Goal: Check status: Check status

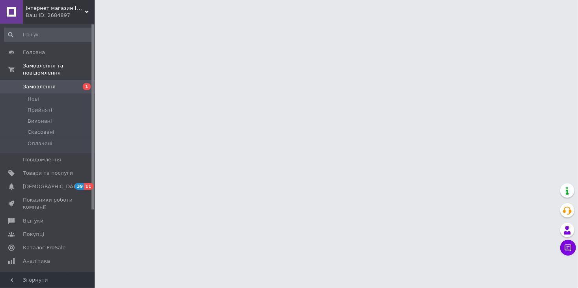
click at [46, 83] on link "Замовлення 1" at bounding box center [48, 86] width 97 height 13
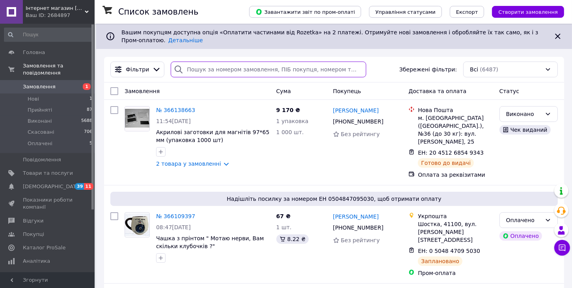
click at [187, 71] on input "search" at bounding box center [269, 70] width 196 height 16
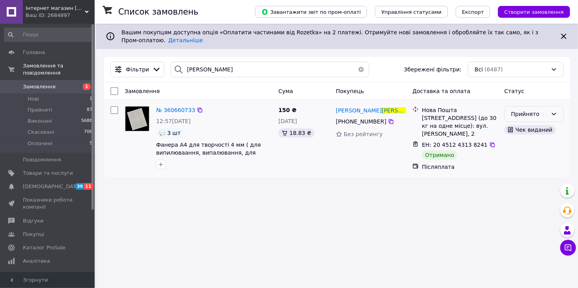
click at [554, 114] on icon at bounding box center [554, 114] width 6 height 6
click at [531, 127] on li "Виконано" at bounding box center [534, 131] width 59 height 14
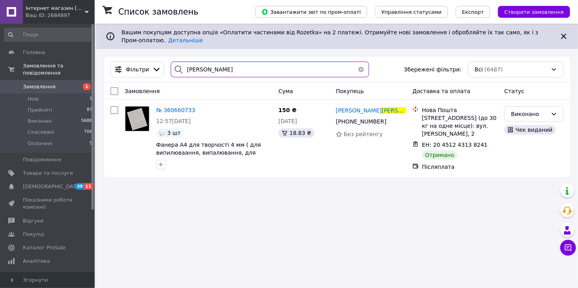
click at [209, 69] on input "[PERSON_NAME]" at bounding box center [270, 70] width 198 height 16
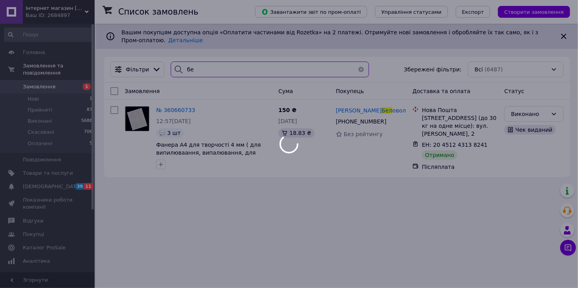
type input "б"
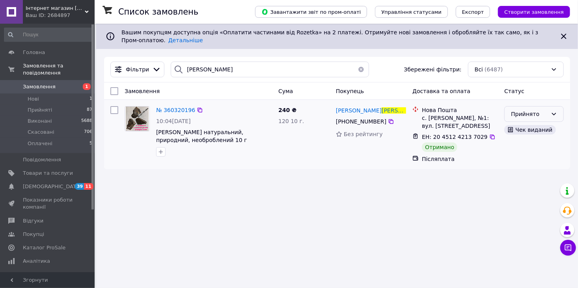
click at [554, 113] on icon at bounding box center [554, 114] width 6 height 6
click at [526, 131] on li "Виконано" at bounding box center [534, 131] width 59 height 14
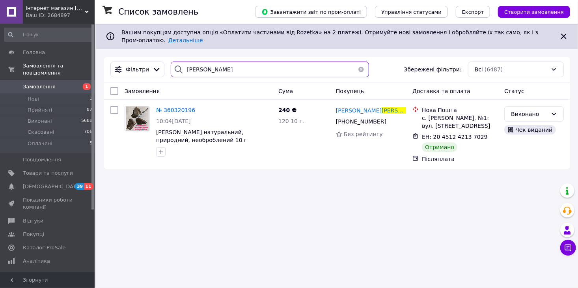
click at [219, 74] on input "[PERSON_NAME]" at bounding box center [270, 70] width 198 height 16
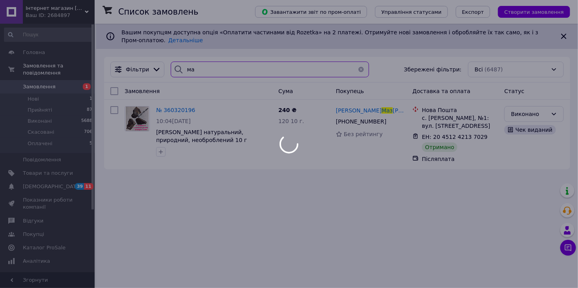
type input "м"
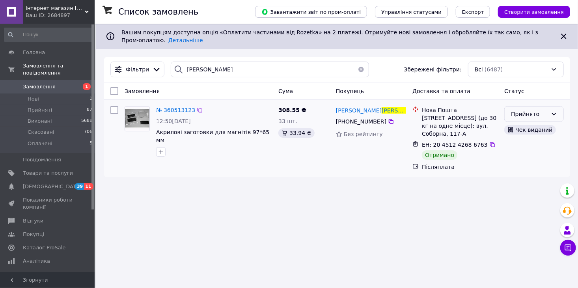
click at [555, 112] on icon at bounding box center [554, 114] width 6 height 6
click at [527, 130] on li "Виконано" at bounding box center [534, 131] width 59 height 14
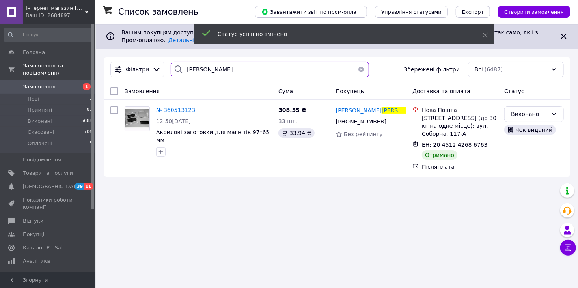
click at [211, 69] on input "[PERSON_NAME]" at bounding box center [270, 70] width 198 height 16
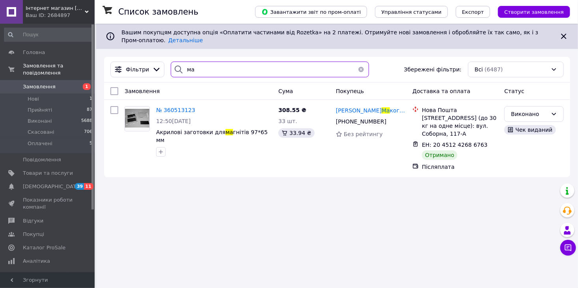
type input "м"
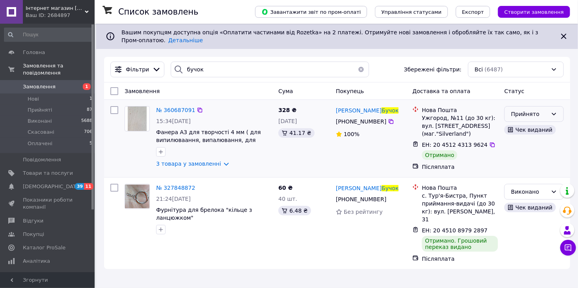
click at [552, 112] on icon at bounding box center [554, 114] width 6 height 6
click at [530, 130] on li "Виконано" at bounding box center [534, 131] width 59 height 14
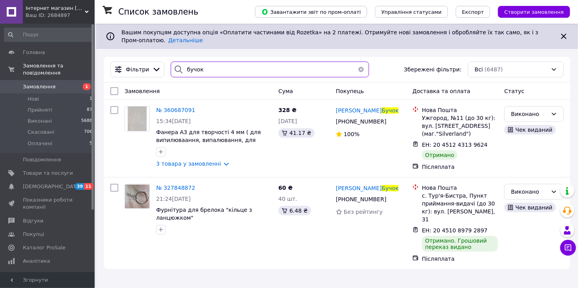
click at [219, 68] on input "бучок" at bounding box center [270, 70] width 198 height 16
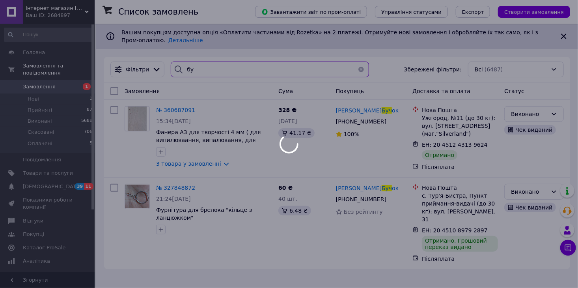
type input "б"
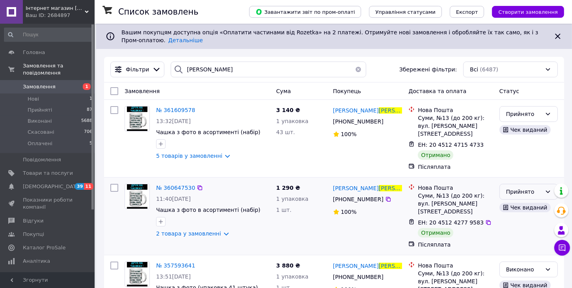
click at [548, 188] on icon at bounding box center [548, 191] width 6 height 6
click at [514, 199] on li "Виконано" at bounding box center [529, 201] width 58 height 14
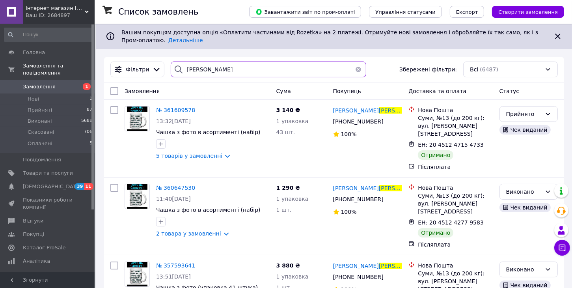
click at [219, 76] on input "[PERSON_NAME]" at bounding box center [269, 70] width 196 height 16
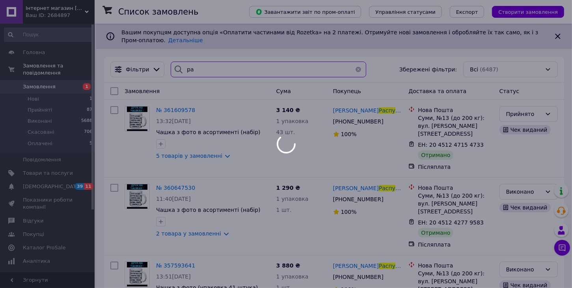
type input "р"
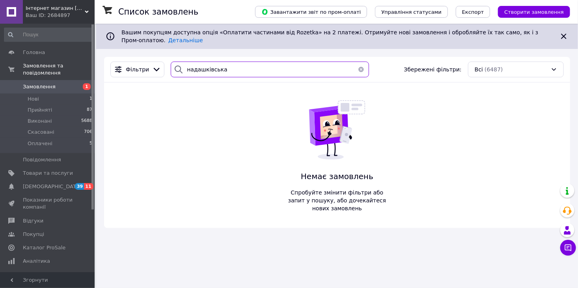
click at [190, 69] on input "надашківська" at bounding box center [270, 70] width 198 height 16
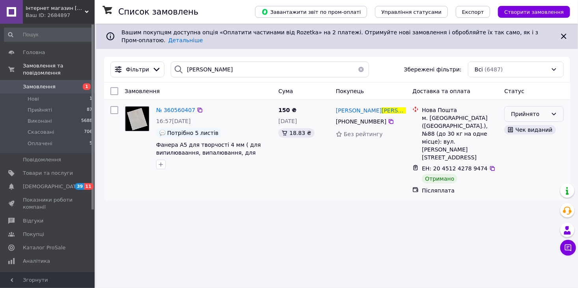
click at [552, 114] on icon at bounding box center [554, 114] width 6 height 6
click at [525, 134] on li "Виконано" at bounding box center [534, 131] width 59 height 14
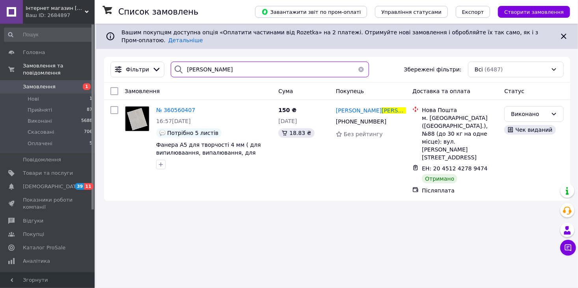
click at [231, 71] on input "[PERSON_NAME]" at bounding box center [270, 70] width 198 height 16
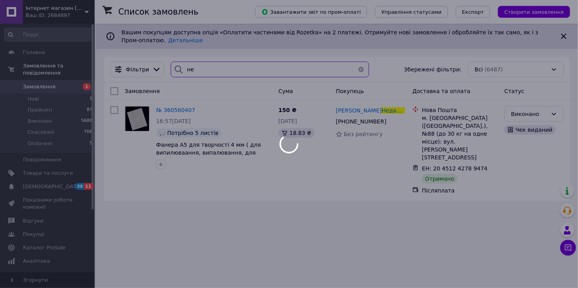
type input "н"
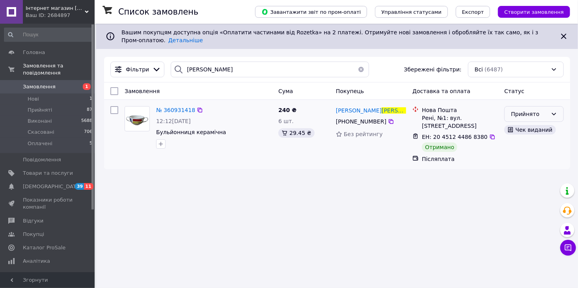
click at [554, 114] on icon at bounding box center [554, 114] width 6 height 6
click at [532, 132] on li "Виконано" at bounding box center [534, 131] width 59 height 14
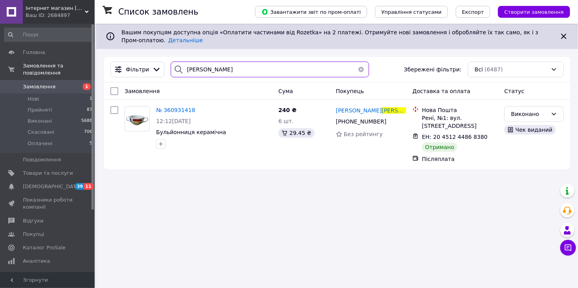
click at [219, 70] on input "[PERSON_NAME]" at bounding box center [270, 70] width 198 height 16
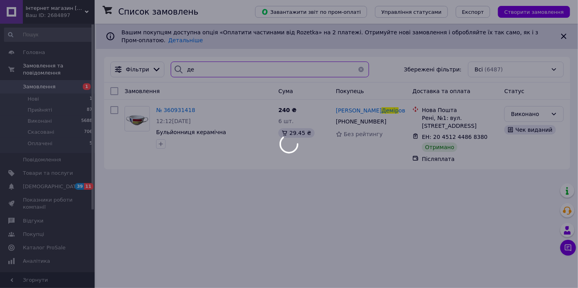
type input "д"
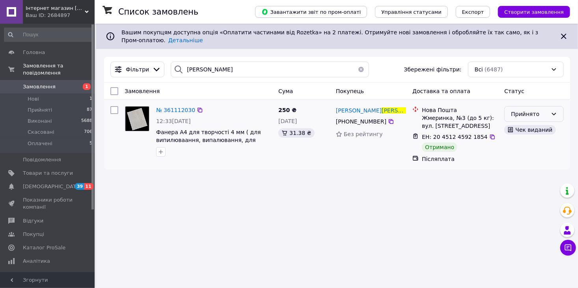
click at [555, 112] on icon at bounding box center [554, 114] width 6 height 6
click at [522, 130] on li "Виконано" at bounding box center [534, 131] width 59 height 14
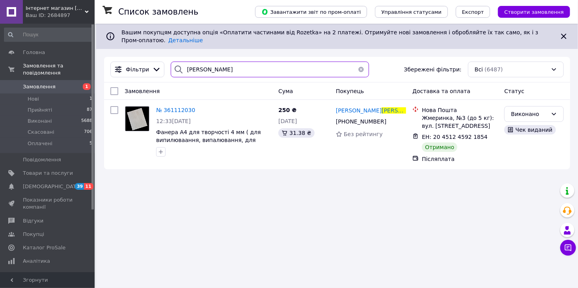
click at [211, 69] on input "[PERSON_NAME]" at bounding box center [270, 70] width 198 height 16
type input "к"
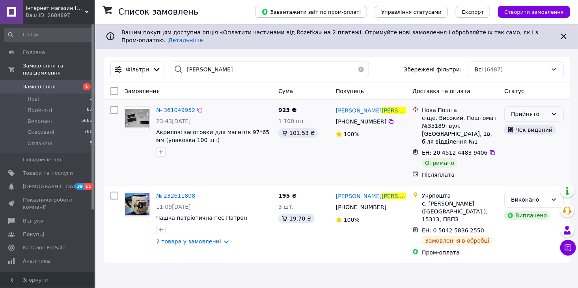
click at [553, 112] on icon at bounding box center [554, 114] width 6 height 6
click at [518, 130] on li "Виконано" at bounding box center [534, 131] width 59 height 14
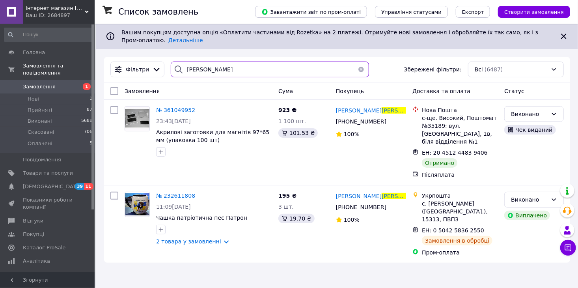
click at [220, 73] on input "[PERSON_NAME]" at bounding box center [270, 70] width 198 height 16
type input "ч"
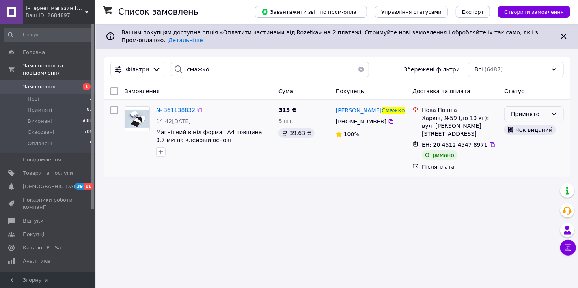
click at [552, 114] on icon at bounding box center [554, 114] width 6 height 6
click at [532, 127] on li "Виконано" at bounding box center [534, 131] width 59 height 14
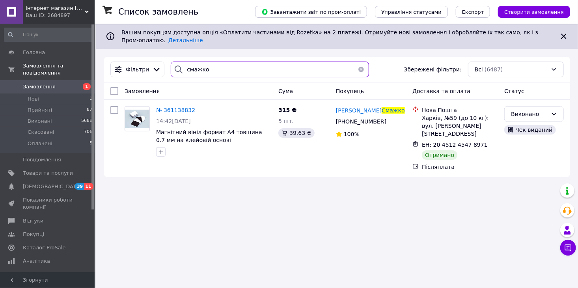
click at [231, 75] on input "смажко" at bounding box center [270, 70] width 198 height 16
type input "с"
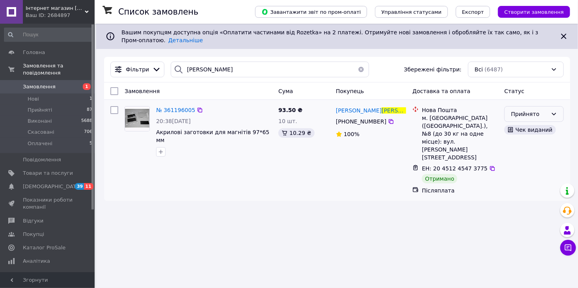
click at [555, 111] on icon at bounding box center [554, 114] width 6 height 6
click at [524, 132] on li "Виконано" at bounding box center [534, 131] width 59 height 14
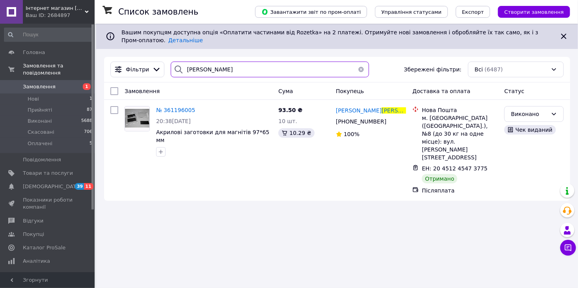
click at [226, 70] on input "[PERSON_NAME]" at bounding box center [270, 70] width 198 height 16
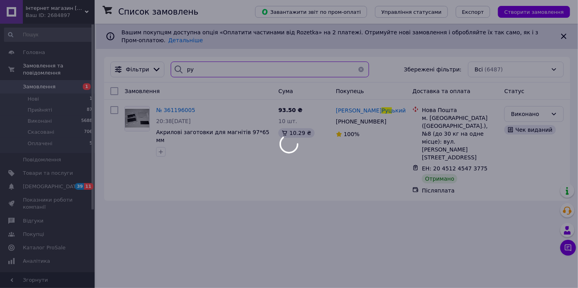
type input "р"
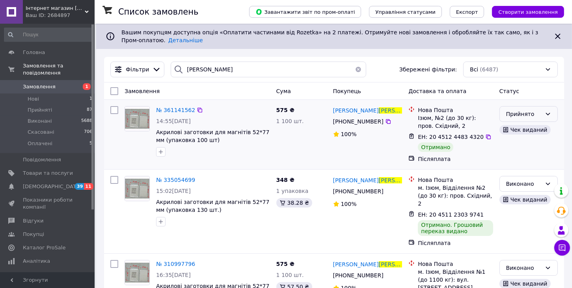
click at [547, 114] on icon at bounding box center [548, 114] width 6 height 6
click at [519, 131] on li "Виконано" at bounding box center [529, 131] width 58 height 14
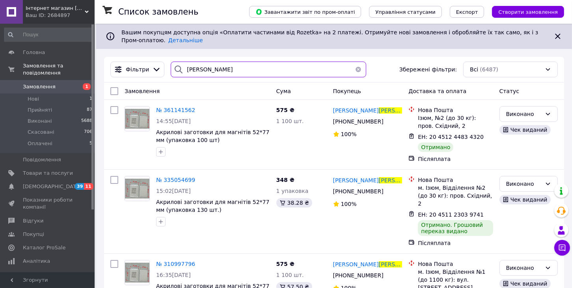
click at [212, 69] on input "[PERSON_NAME]" at bounding box center [269, 70] width 196 height 16
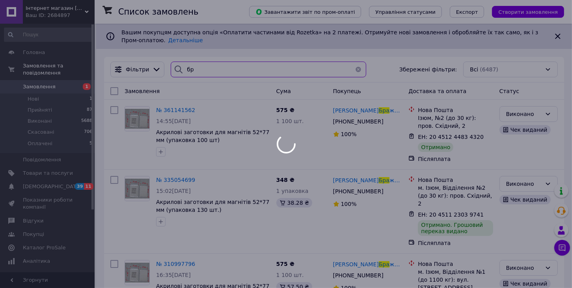
type input "б"
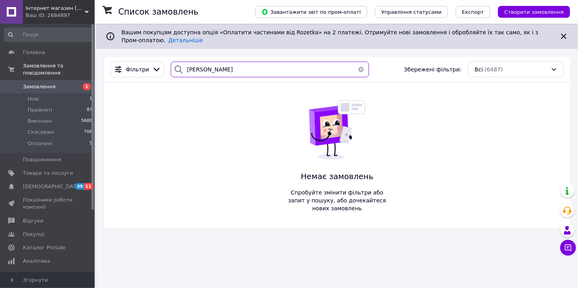
click at [192, 71] on input "[PERSON_NAME]" at bounding box center [270, 70] width 198 height 16
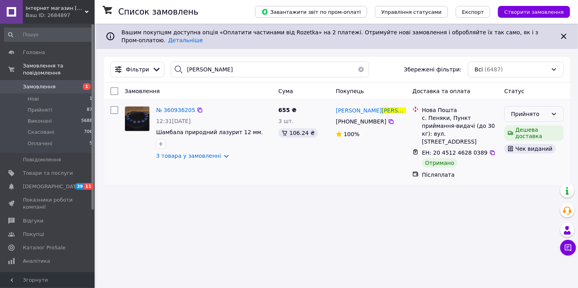
click at [556, 112] on icon at bounding box center [554, 114] width 6 height 6
click at [518, 129] on li "Виконано" at bounding box center [534, 131] width 59 height 14
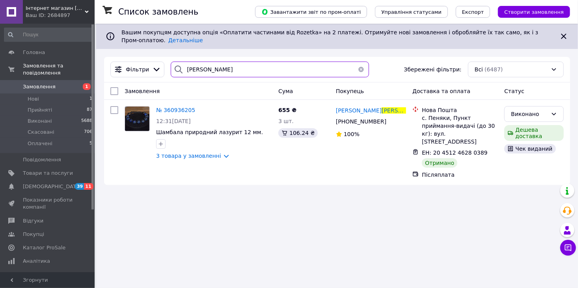
click at [209, 69] on input "[PERSON_NAME]" at bounding box center [270, 70] width 198 height 16
type input "л"
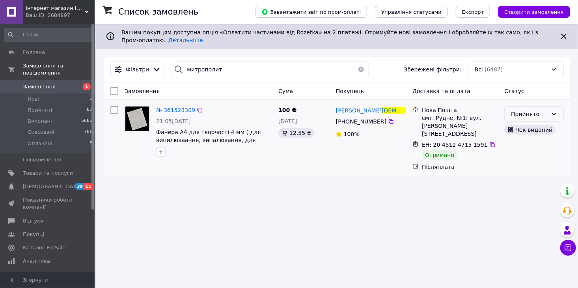
click at [552, 117] on icon at bounding box center [554, 114] width 6 height 6
click at [524, 133] on li "Виконано" at bounding box center [534, 131] width 59 height 14
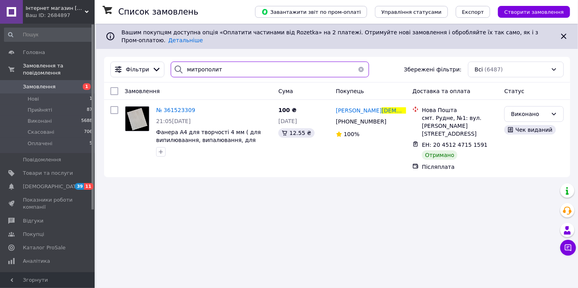
click at [227, 64] on input "митрополит" at bounding box center [270, 70] width 198 height 16
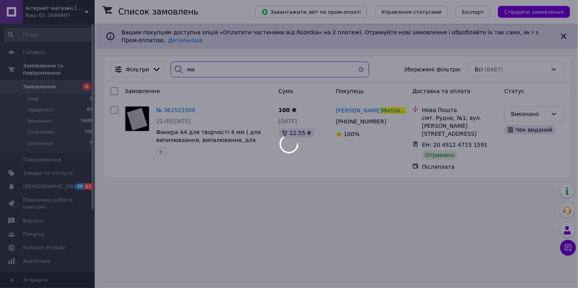
type input "м"
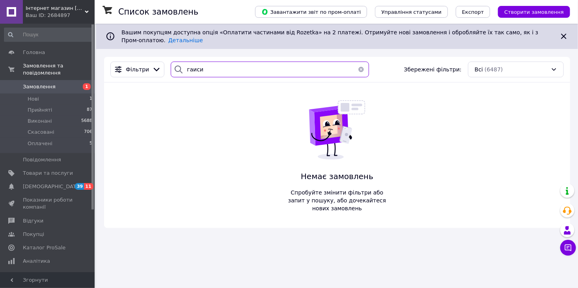
click at [192, 70] on input "гаиси" at bounding box center [270, 70] width 198 height 16
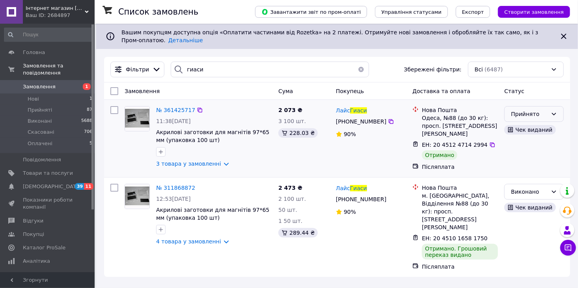
click at [555, 112] on icon at bounding box center [554, 114] width 6 height 6
click at [524, 134] on li "Виконано" at bounding box center [534, 131] width 59 height 14
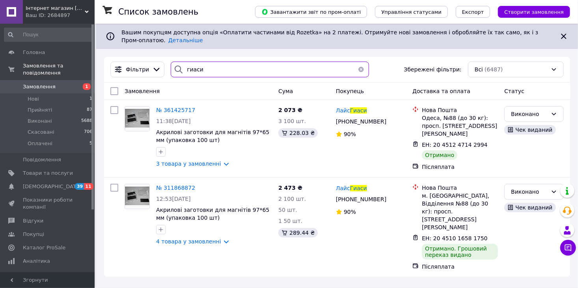
click at [201, 71] on input "гиаси" at bounding box center [270, 70] width 198 height 16
type input "г"
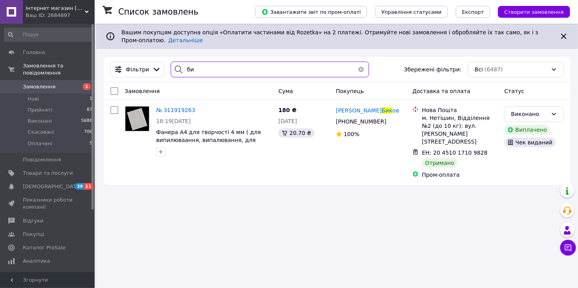
type input "б"
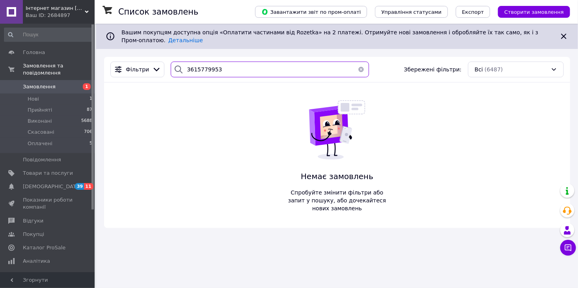
click at [199, 69] on input "3615779953" at bounding box center [270, 70] width 198 height 16
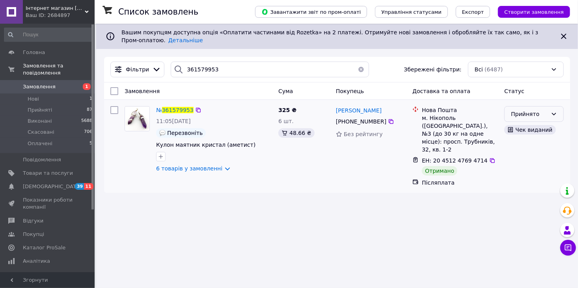
click at [555, 112] on icon at bounding box center [554, 114] width 6 height 6
click at [520, 128] on li "Виконано" at bounding box center [534, 131] width 59 height 14
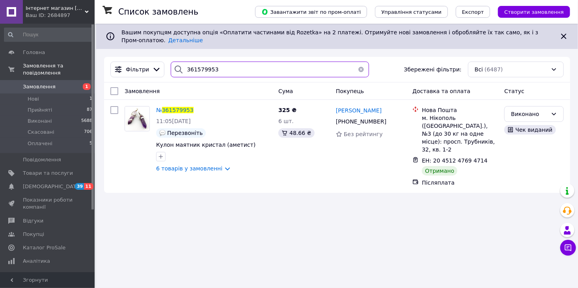
click at [222, 71] on input "361579953" at bounding box center [270, 70] width 198 height 16
type input "3"
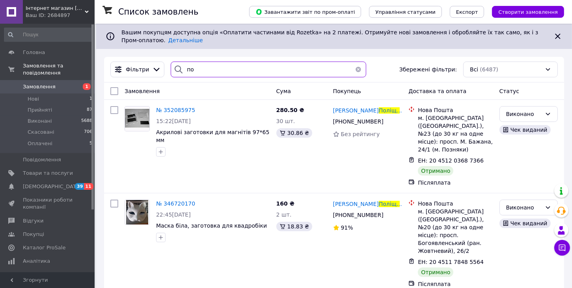
type input "п"
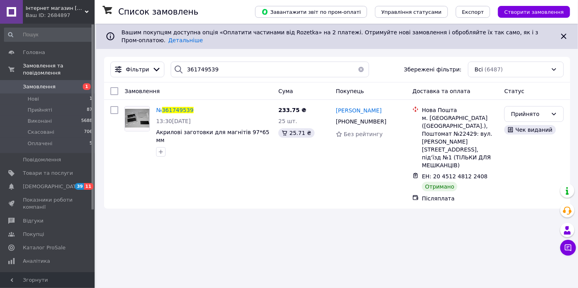
click at [240, 59] on div "Фільтри 361749539 Збережені фільтри: Всі (6487)" at bounding box center [337, 70] width 466 height 26
click at [555, 113] on icon at bounding box center [554, 114] width 6 height 6
click at [532, 133] on li "Виконано" at bounding box center [534, 131] width 59 height 14
click at [224, 71] on input "361749539" at bounding box center [270, 70] width 198 height 16
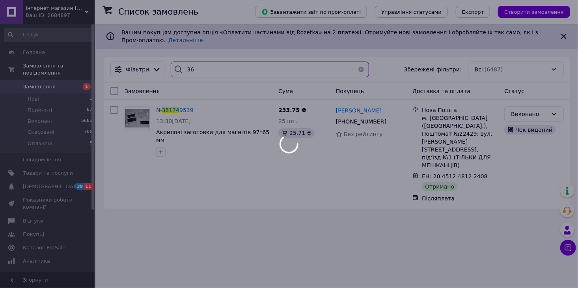
type input "3"
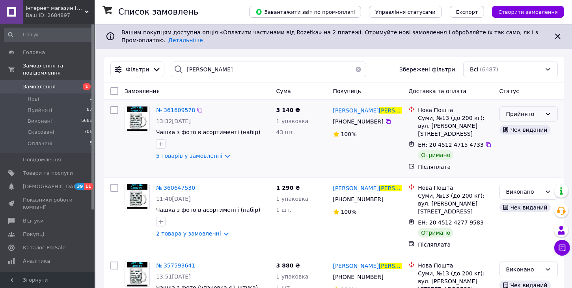
click at [549, 116] on icon at bounding box center [548, 114] width 6 height 6
click at [526, 130] on li "Виконано" at bounding box center [529, 131] width 58 height 14
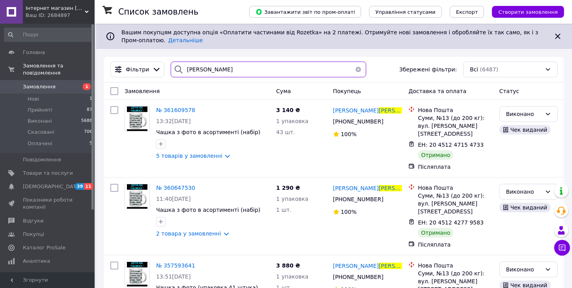
click at [218, 72] on input "[PERSON_NAME]" at bounding box center [269, 70] width 196 height 16
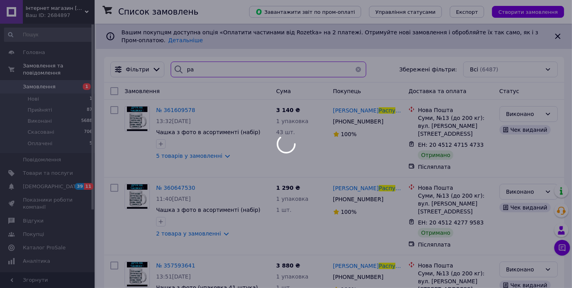
type input "р"
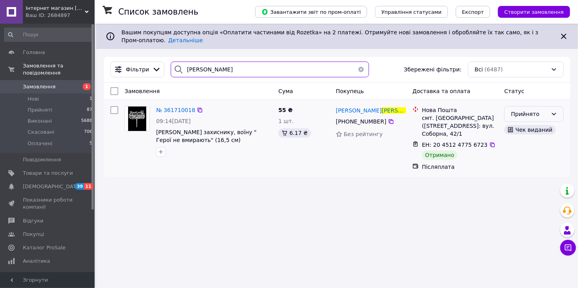
type input "[PERSON_NAME]"
click at [554, 113] on icon at bounding box center [554, 114] width 6 height 6
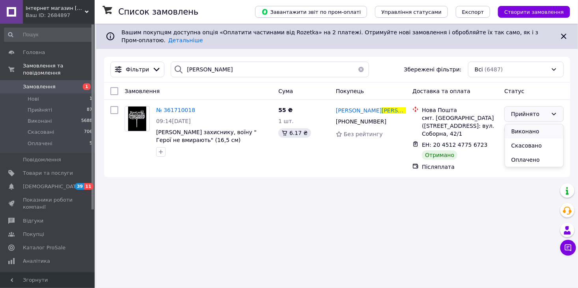
click at [528, 130] on li "Виконано" at bounding box center [534, 131] width 59 height 14
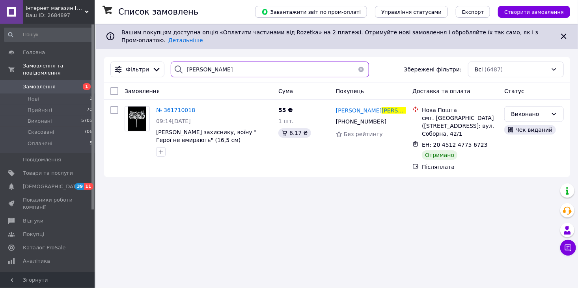
click at [208, 70] on input "[PERSON_NAME]" at bounding box center [270, 70] width 198 height 16
type input "к"
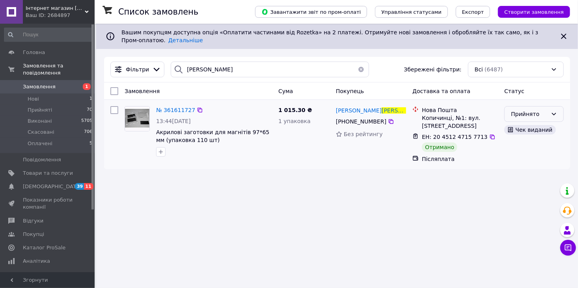
click at [552, 114] on icon at bounding box center [554, 114] width 6 height 6
click at [513, 132] on li "Виконано" at bounding box center [534, 131] width 59 height 14
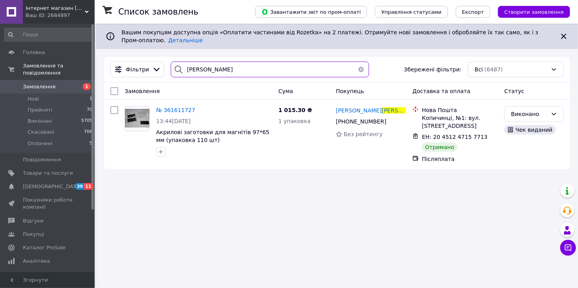
click at [210, 72] on input "[PERSON_NAME]" at bounding box center [270, 70] width 198 height 16
type input "ч"
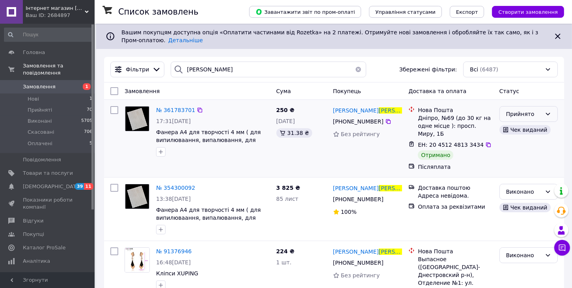
click at [549, 113] on icon at bounding box center [548, 114] width 6 height 6
click at [521, 129] on li "Виконано" at bounding box center [529, 131] width 58 height 14
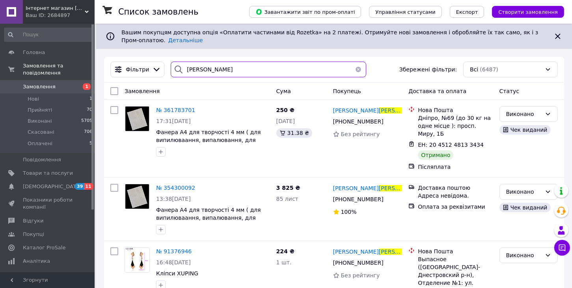
click at [213, 67] on input "козлов" at bounding box center [269, 70] width 196 height 16
type input "к"
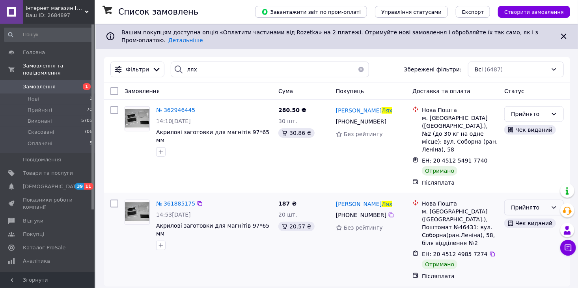
click at [555, 204] on icon at bounding box center [554, 207] width 6 height 6
click at [520, 216] on li "Виконано" at bounding box center [534, 217] width 59 height 14
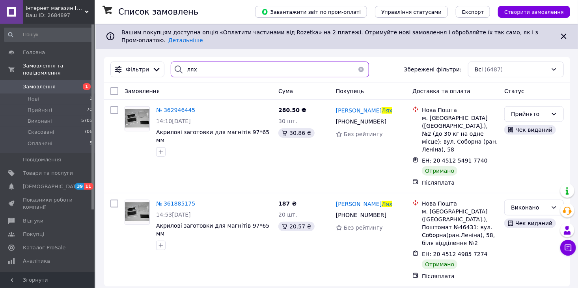
click at [211, 72] on input "лях" at bounding box center [270, 70] width 198 height 16
type input "л"
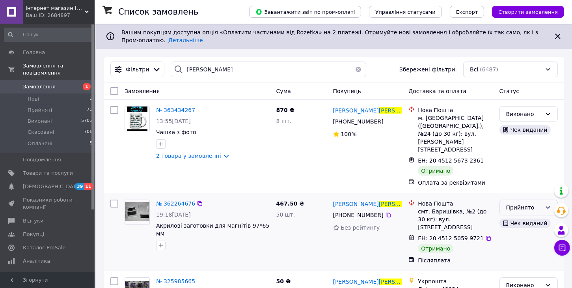
click at [547, 204] on icon at bounding box center [548, 207] width 6 height 6
click at [517, 209] on li "Виконано" at bounding box center [529, 209] width 58 height 14
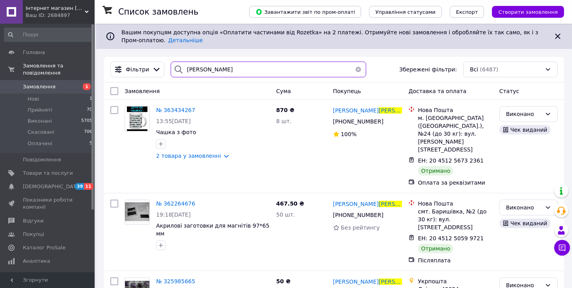
click at [213, 67] on input "басенко" at bounding box center [269, 70] width 196 height 16
type input "б"
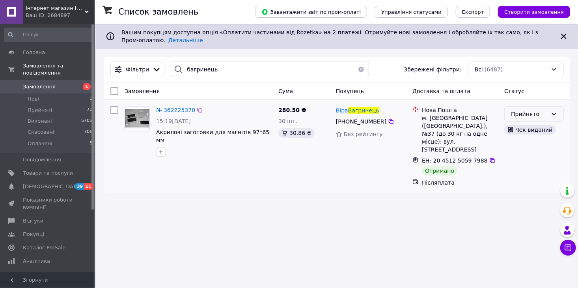
click at [554, 117] on icon at bounding box center [554, 114] width 6 height 6
click at [524, 129] on li "Виконано" at bounding box center [534, 131] width 59 height 14
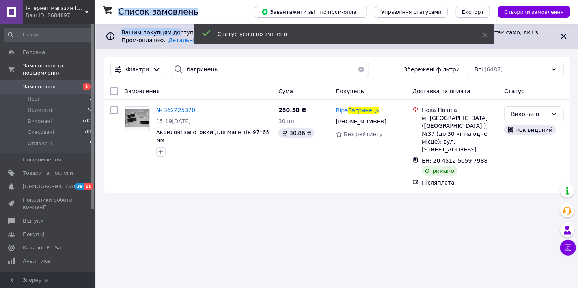
drag, startPoint x: 322, startPoint y: 59, endPoint x: 172, endPoint y: -42, distance: 181.0
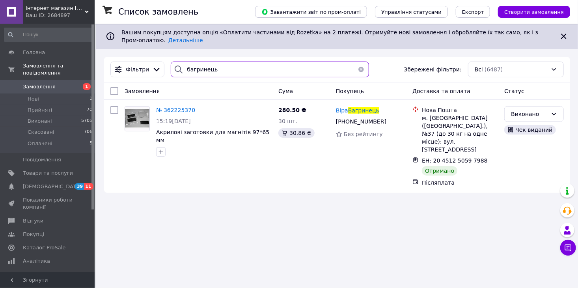
click at [213, 63] on input "багринець" at bounding box center [270, 70] width 198 height 16
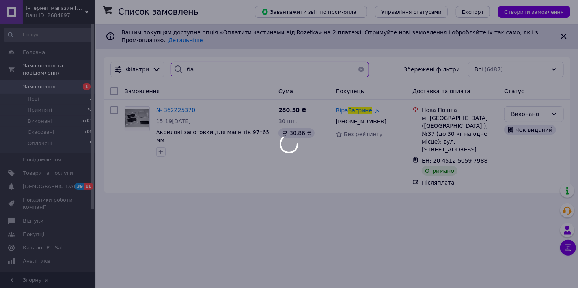
type input "б"
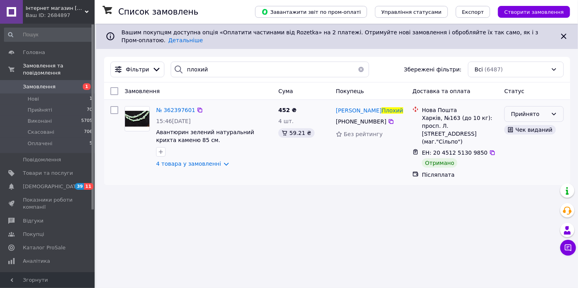
click at [552, 114] on icon at bounding box center [554, 114] width 4 height 2
click at [524, 134] on li "Виконано" at bounding box center [534, 131] width 59 height 14
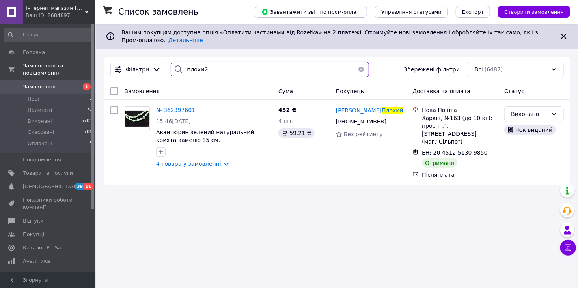
click at [204, 68] on input "плохий" at bounding box center [270, 70] width 198 height 16
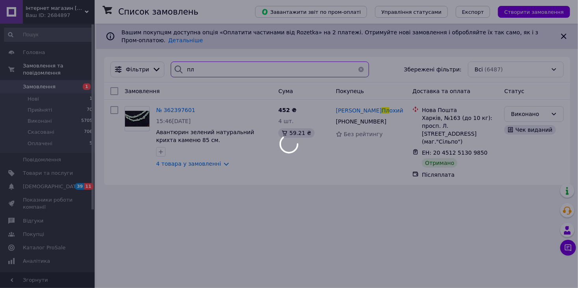
type input "п"
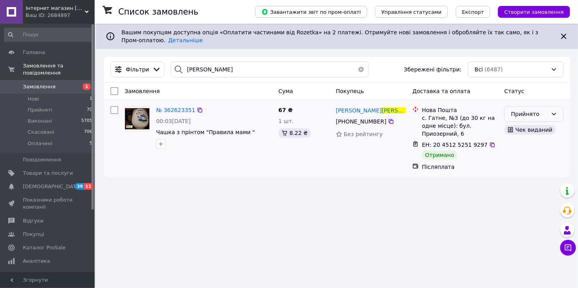
click at [553, 115] on icon at bounding box center [554, 114] width 6 height 6
click at [525, 130] on li "Виконано" at bounding box center [534, 131] width 59 height 14
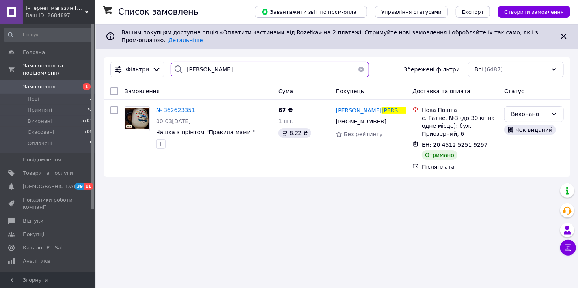
click at [212, 69] on input "єрмуракі" at bounding box center [270, 70] width 198 height 16
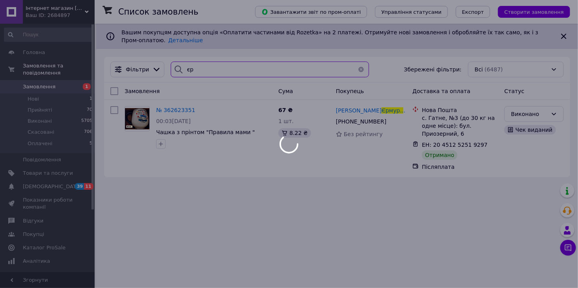
type input "є"
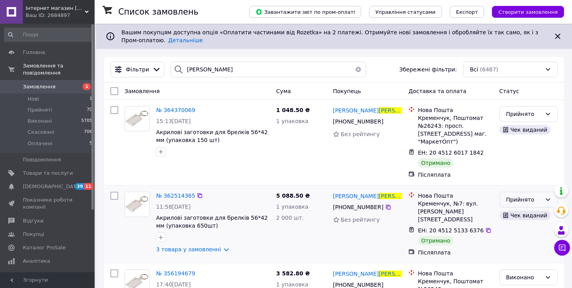
click at [549, 199] on icon at bounding box center [548, 199] width 4 height 2
click at [525, 213] on li "Виконано" at bounding box center [529, 217] width 58 height 14
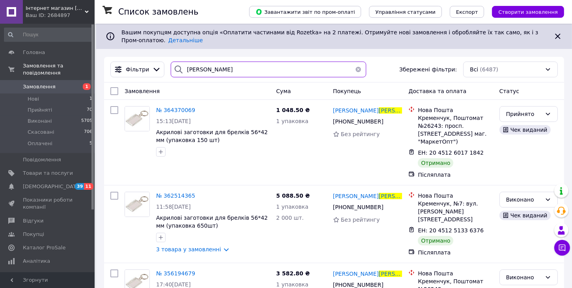
click at [212, 64] on input "черниш" at bounding box center [269, 70] width 196 height 16
type input "ч"
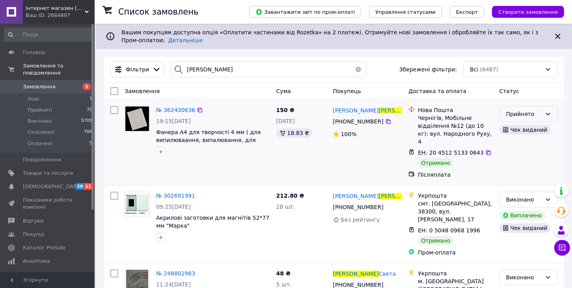
click at [548, 114] on icon at bounding box center [548, 114] width 6 height 6
click at [525, 131] on li "Виконано" at bounding box center [529, 131] width 58 height 14
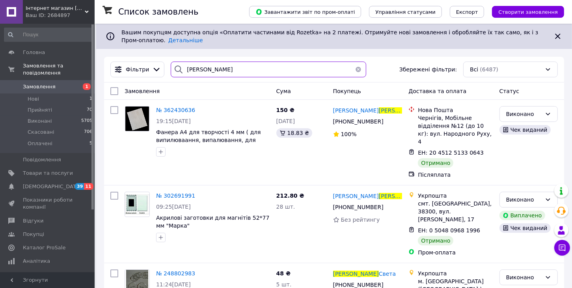
click at [214, 73] on input "радченко" at bounding box center [269, 70] width 196 height 16
type input "р"
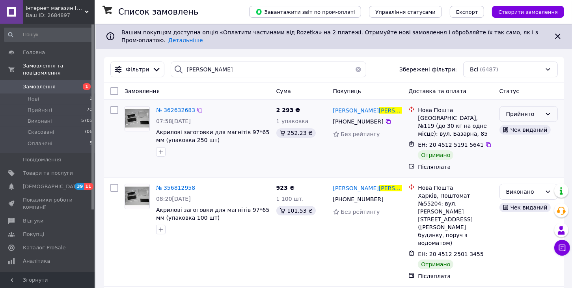
click at [548, 114] on icon at bounding box center [548, 114] width 6 height 6
click at [520, 131] on li "Виконано" at bounding box center [529, 131] width 58 height 14
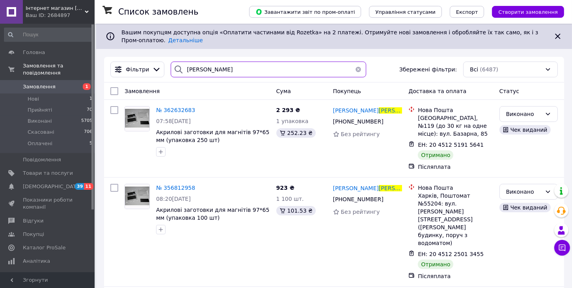
click at [222, 69] on input "артеменко" at bounding box center [269, 70] width 196 height 16
type input "[PERSON_NAME]"
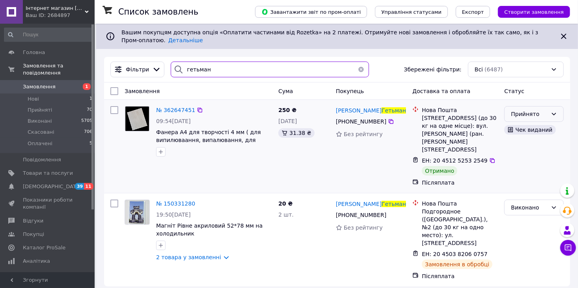
type input "гетьман"
click at [553, 117] on icon at bounding box center [554, 114] width 6 height 6
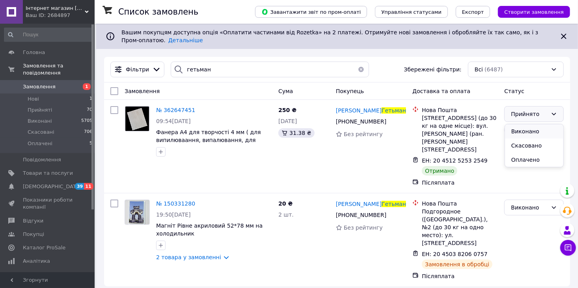
click at [529, 131] on li "Виконано" at bounding box center [534, 131] width 59 height 14
click at [453, 207] on div "Подгородное (Днепропетровская обл.), №2 (до 30 кг на одно место): ул. Мостовая,…" at bounding box center [460, 226] width 76 height 39
click at [183, 200] on span "№ 150331280" at bounding box center [175, 203] width 39 height 6
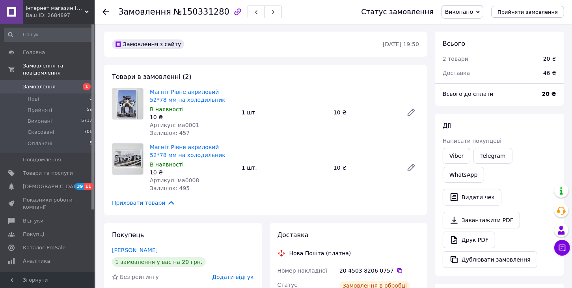
click at [108, 10] on icon at bounding box center [106, 12] width 6 height 6
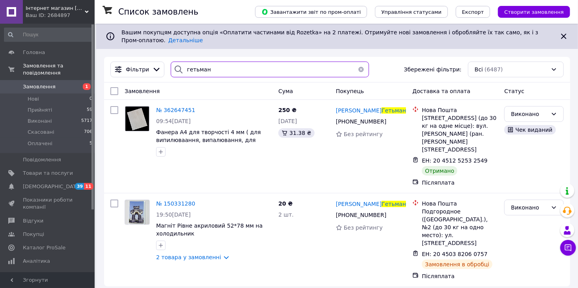
click at [216, 70] on input "гетьман" at bounding box center [270, 70] width 198 height 16
type input "г"
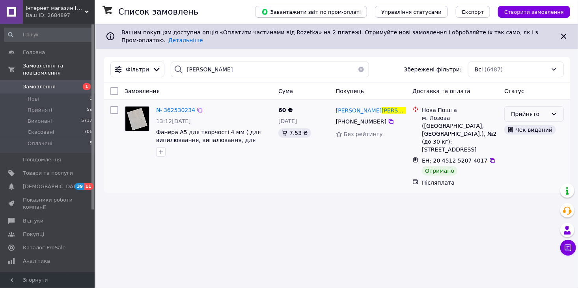
click at [552, 110] on div "Прийнято" at bounding box center [534, 114] width 60 height 16
click at [530, 132] on li "Виконано" at bounding box center [534, 131] width 59 height 14
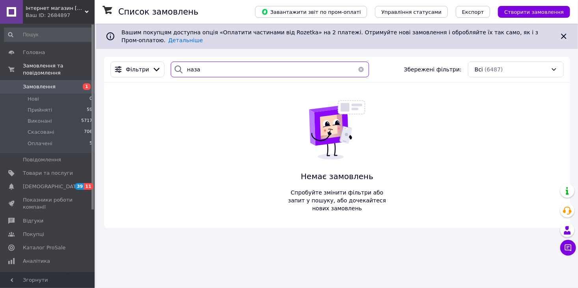
click at [200, 66] on input "наза" at bounding box center [270, 70] width 198 height 16
type input "н"
type input "с"
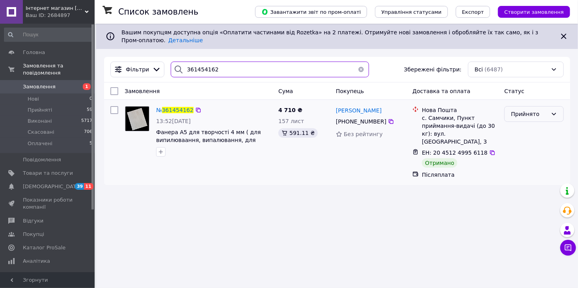
type input "361454162"
click at [554, 113] on icon at bounding box center [554, 114] width 6 height 6
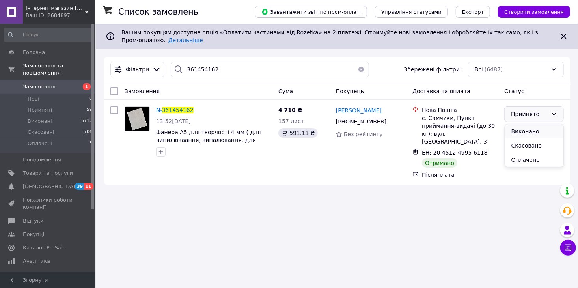
click at [526, 129] on li "Виконано" at bounding box center [534, 131] width 59 height 14
click at [43, 106] on span "Прийняті" at bounding box center [40, 109] width 24 height 7
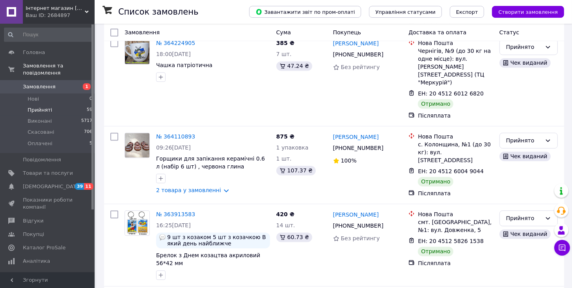
scroll to position [1456, 0]
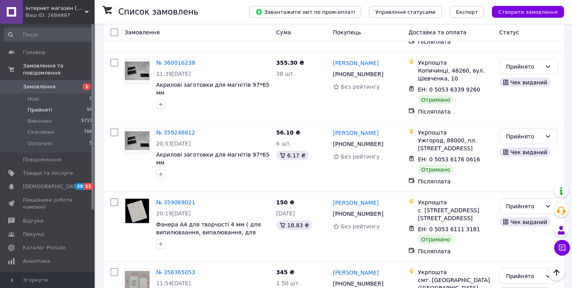
scroll to position [1043, 0]
